Goal: Task Accomplishment & Management: Manage account settings

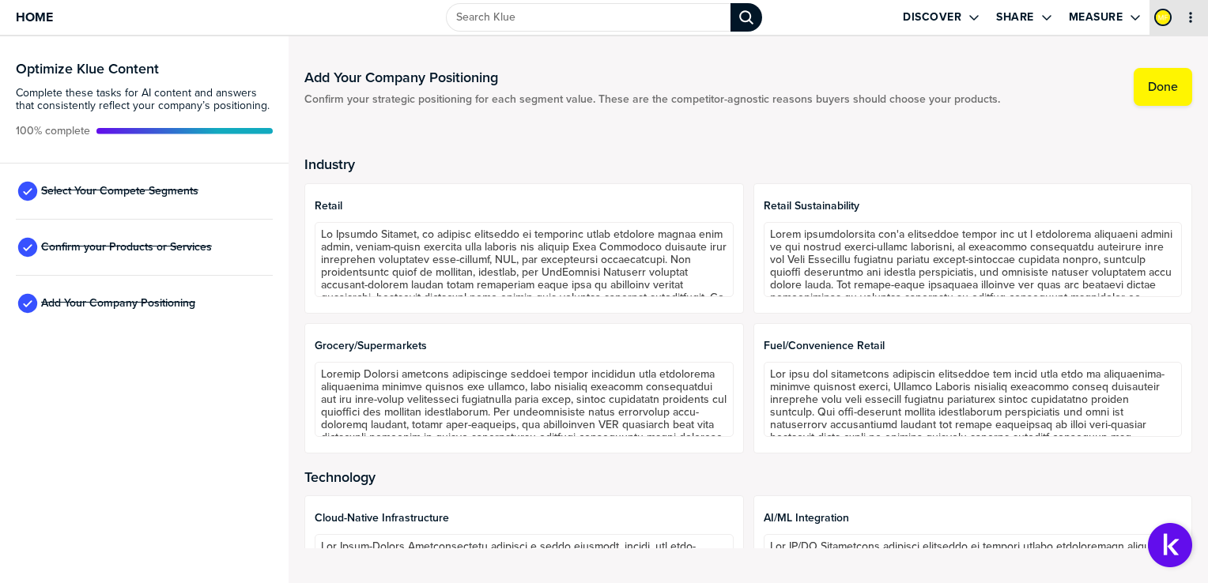
click at [1190, 24] on button "primary" at bounding box center [1191, 17] width 16 height 16
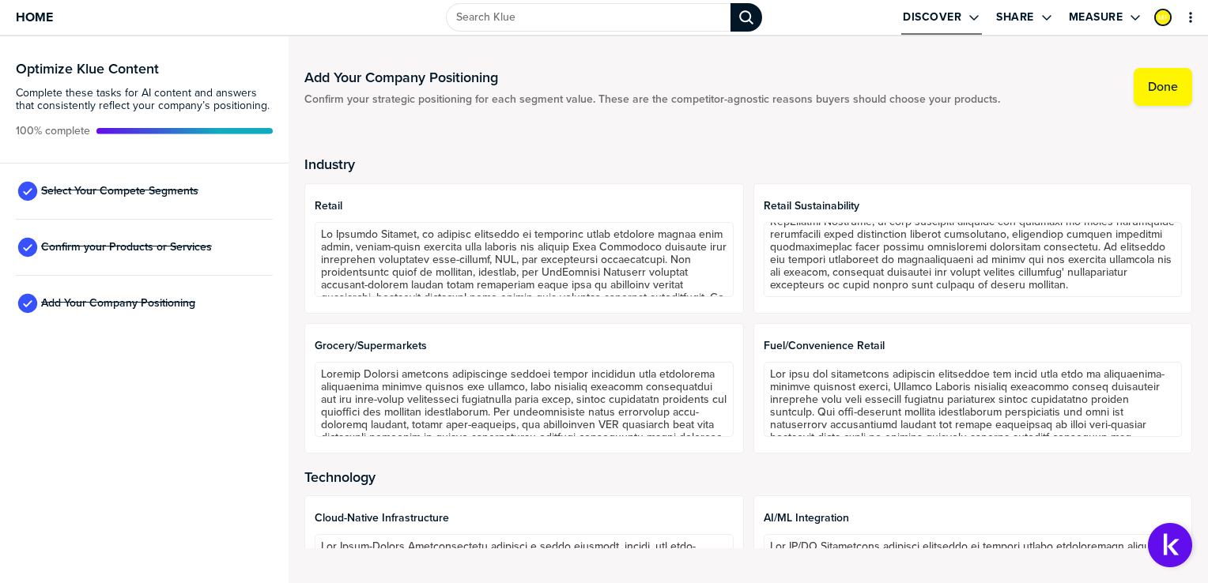
click at [964, 21] on div "Open Drop" at bounding box center [964, 17] width 6 height 14
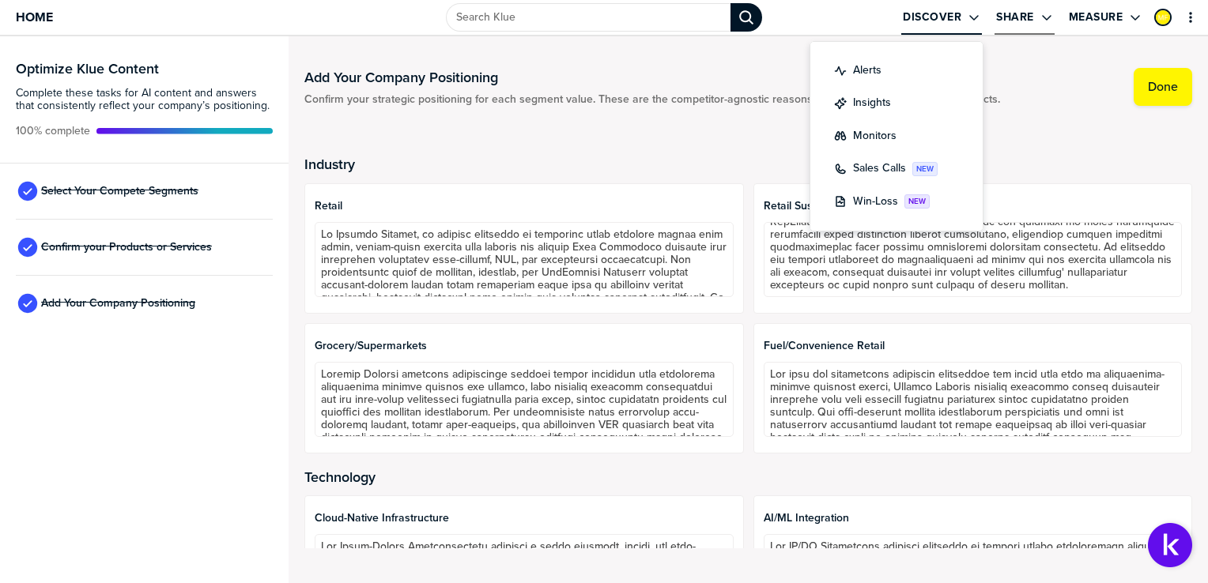
click at [1037, 10] on div "Open Drop" at bounding box center [1037, 17] width 6 height 14
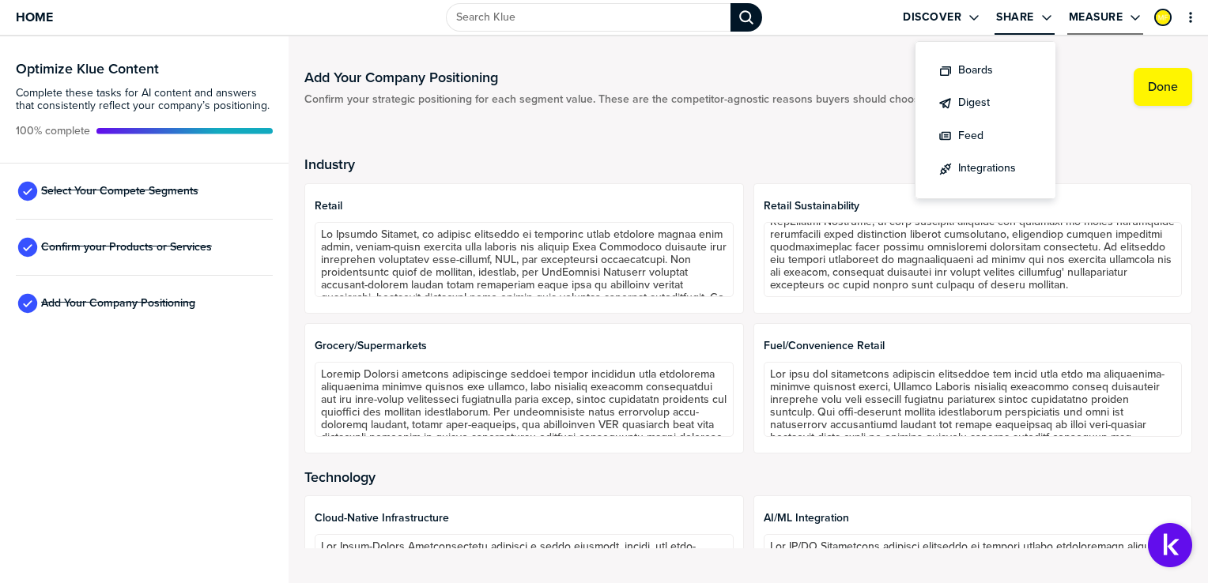
click at [1096, 13] on label "Measure" at bounding box center [1096, 17] width 55 height 14
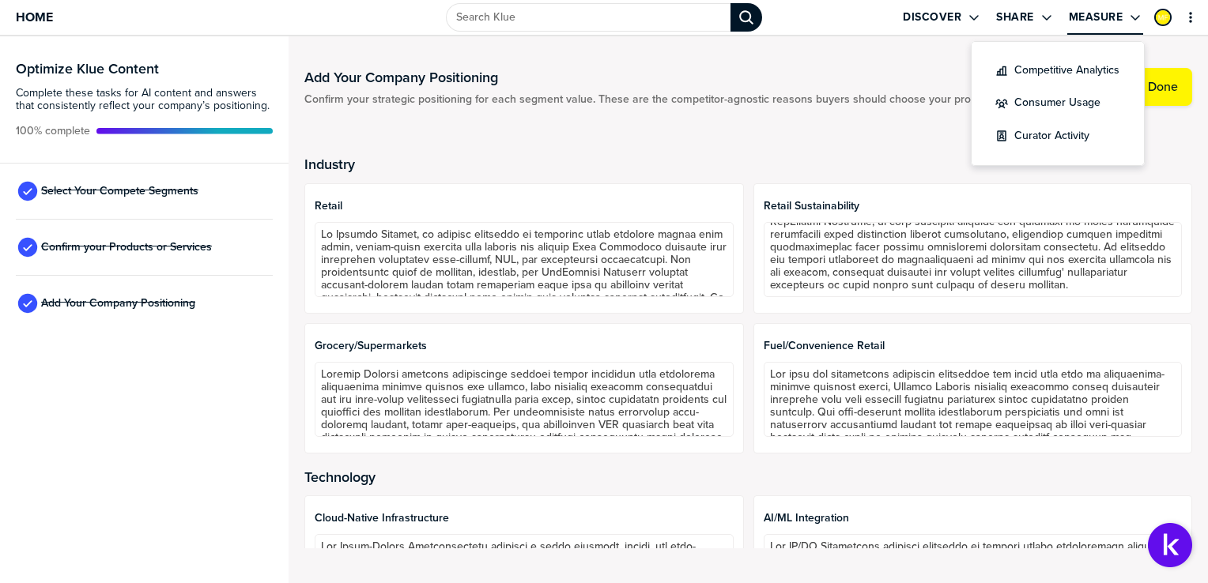
click at [1038, 166] on h2 "Industry" at bounding box center [748, 165] width 888 height 16
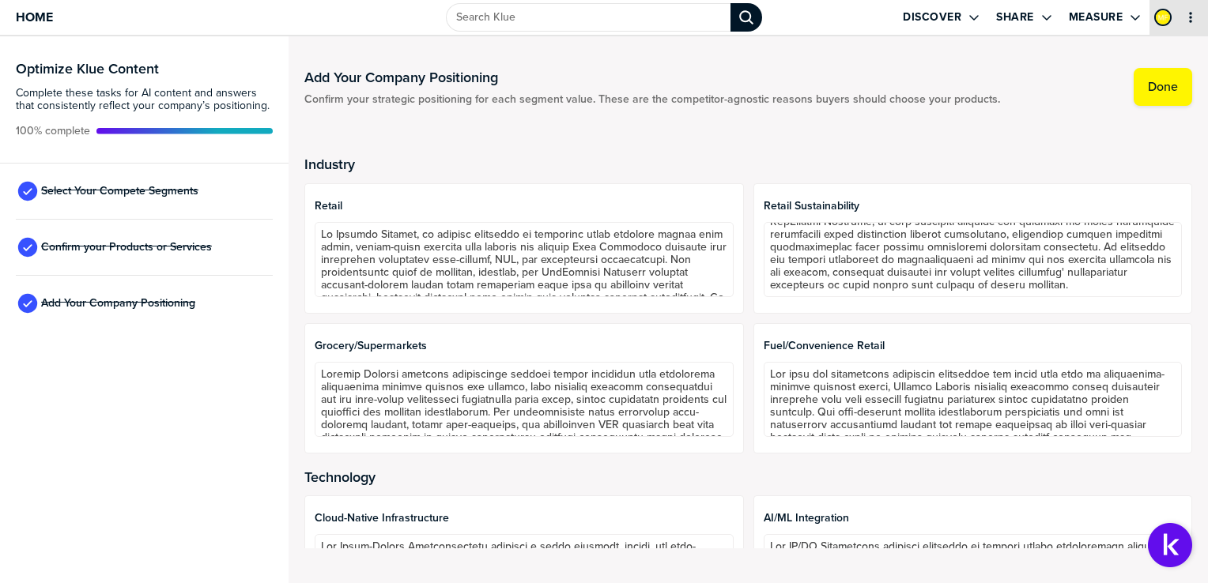
click at [1195, 17] on icon "primary" at bounding box center [1190, 17] width 13 height 13
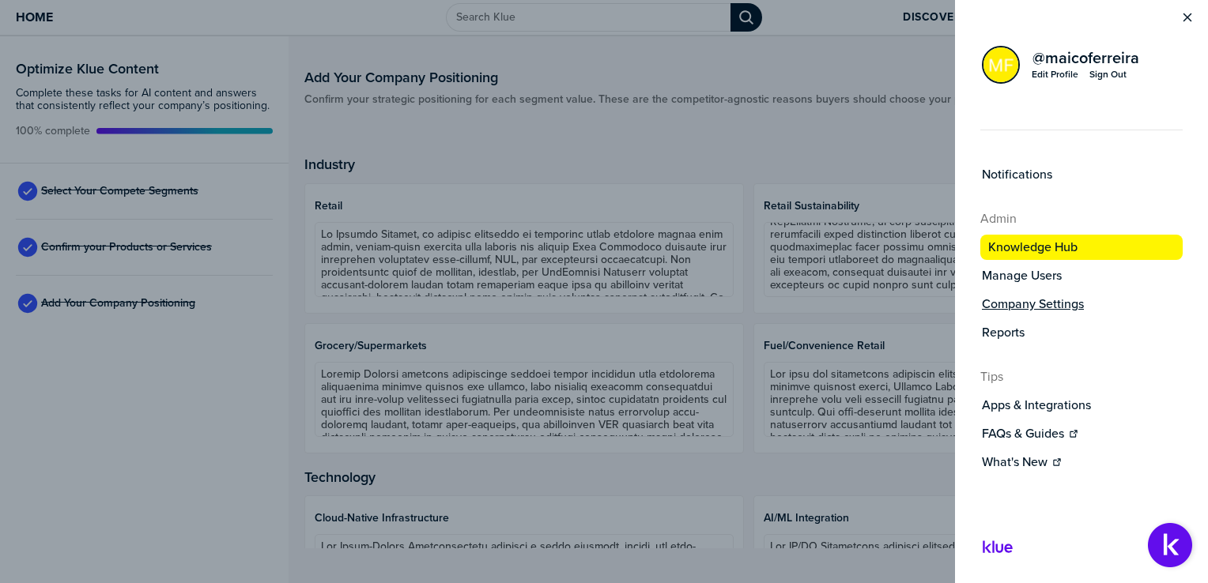
click at [1015, 296] on label "Company Settings" at bounding box center [1033, 304] width 102 height 16
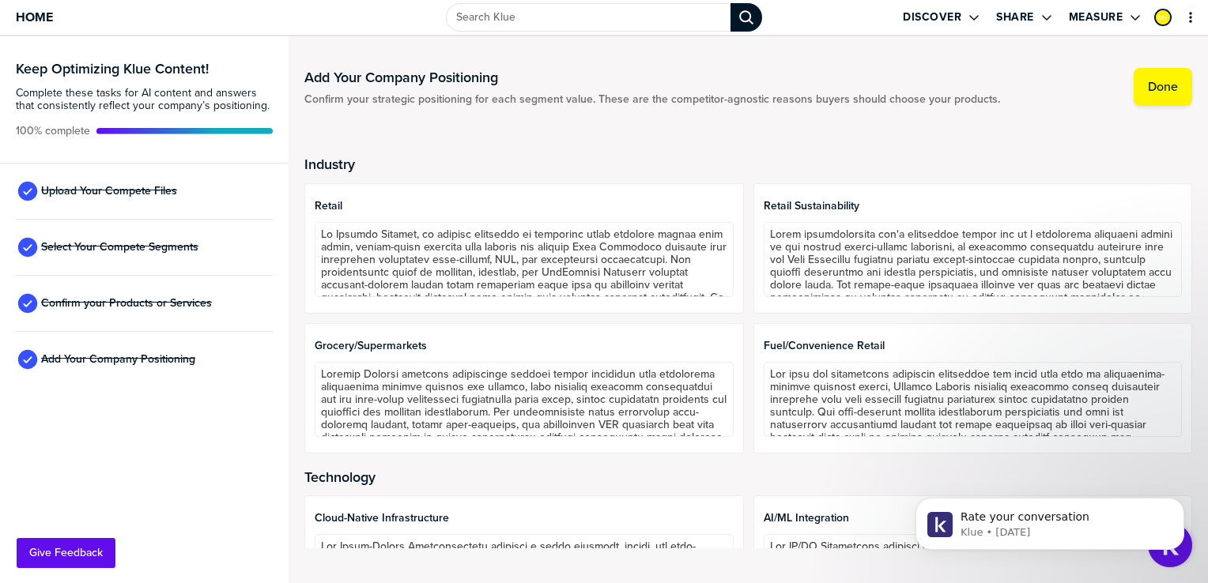
scroll to position [187, 0]
click at [98, 194] on span "Upload Your Compete Files" at bounding box center [109, 191] width 136 height 13
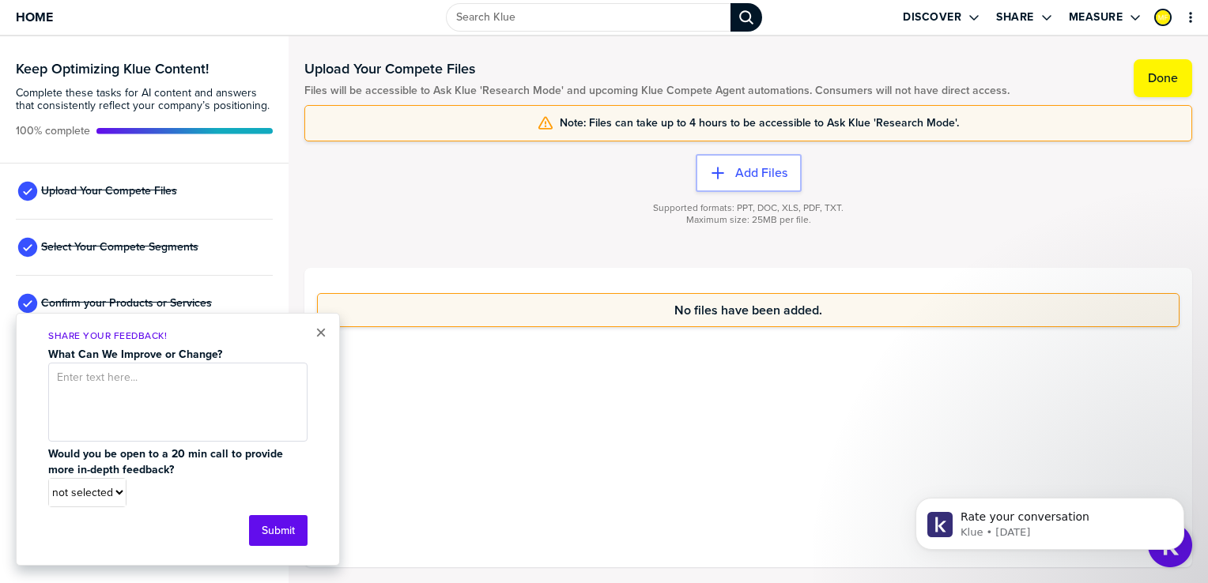
click at [560, 335] on div "No files have been added." at bounding box center [748, 310] width 862 height 59
click at [323, 332] on button "×" at bounding box center [320, 332] width 11 height 19
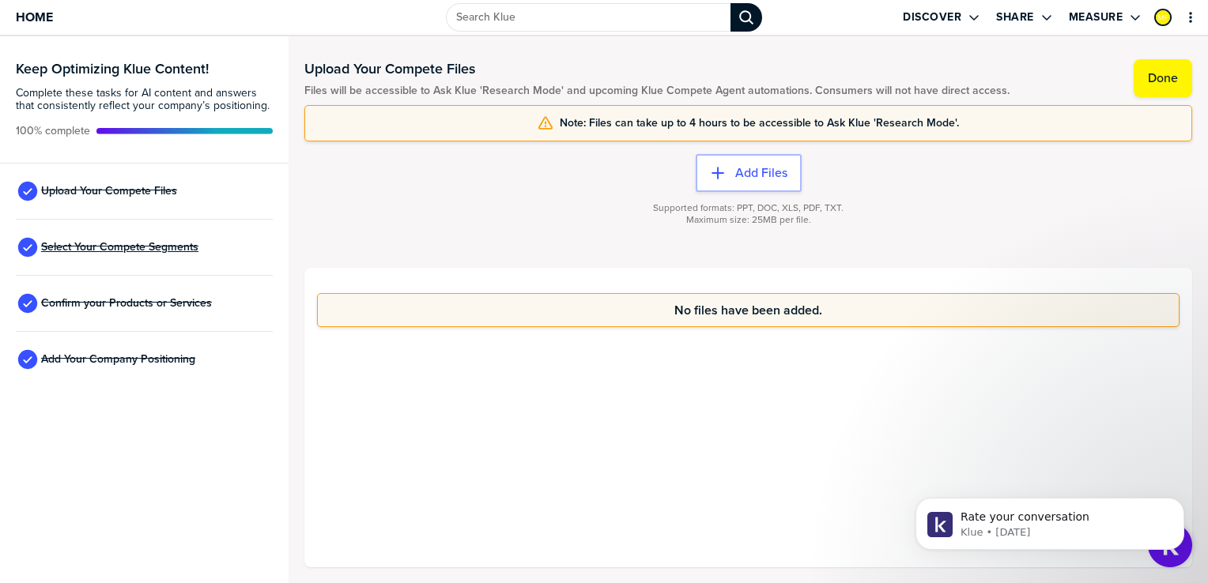
click at [187, 251] on span "Select Your Compete Segments" at bounding box center [119, 247] width 157 height 13
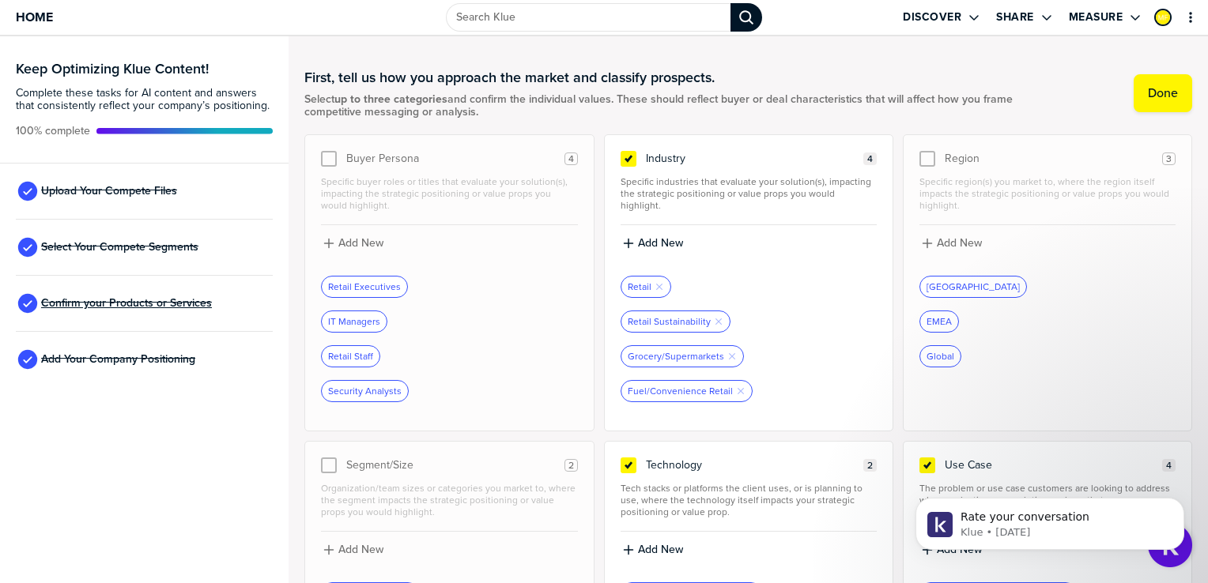
click at [172, 298] on span "Confirm your Products or Services" at bounding box center [126, 303] width 171 height 13
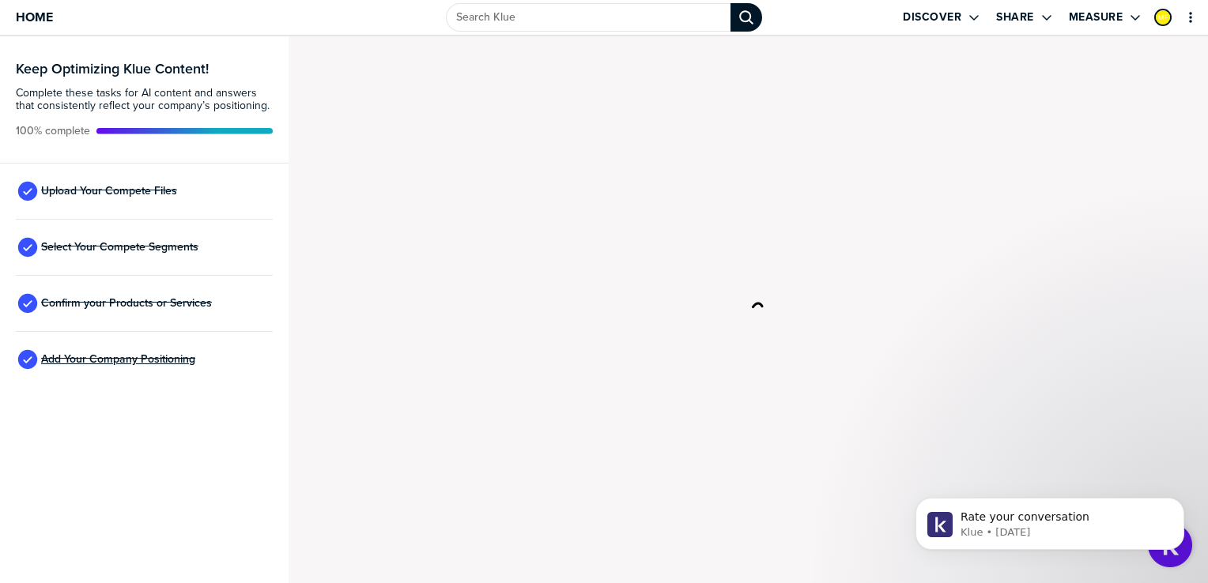
click at [179, 357] on span "Add Your Company Positioning" at bounding box center [118, 359] width 154 height 13
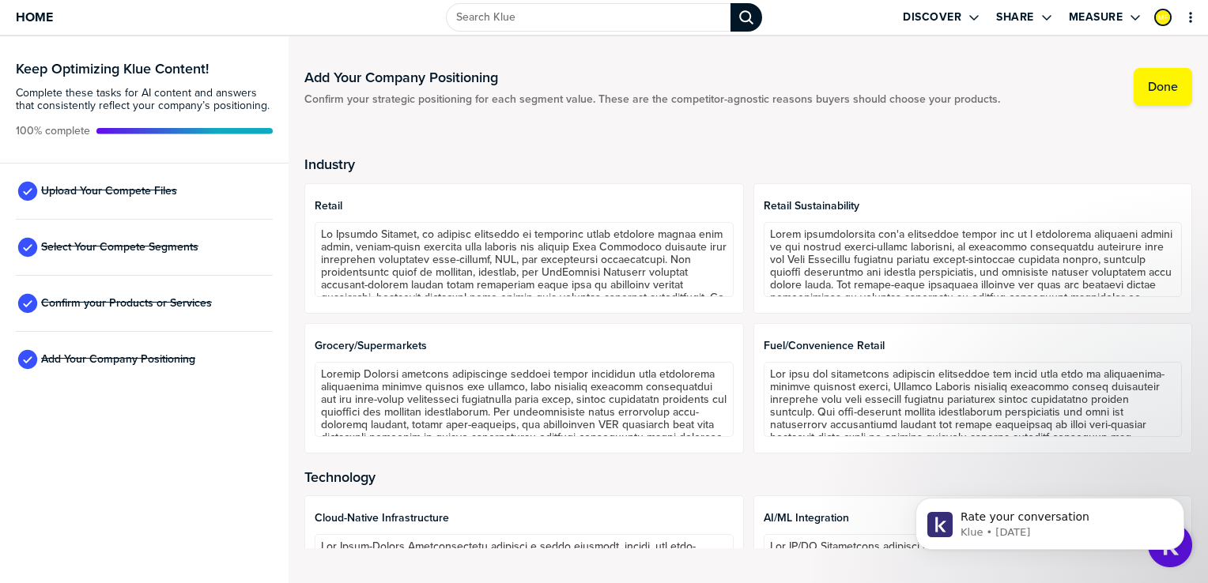
click at [163, 288] on div "Confirm your Products or Services" at bounding box center [144, 304] width 257 height 56
click at [161, 301] on span "Confirm your Products or Services" at bounding box center [126, 303] width 171 height 13
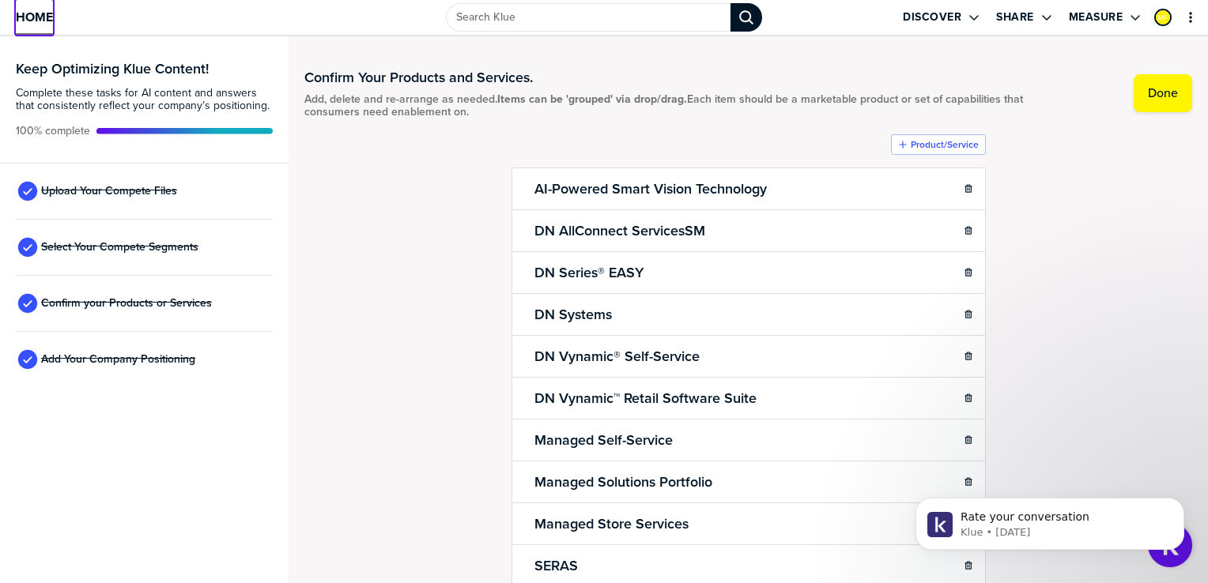
click at [40, 13] on span "Home" at bounding box center [34, 16] width 37 height 13
